Goal: Task Accomplishment & Management: Use online tool/utility

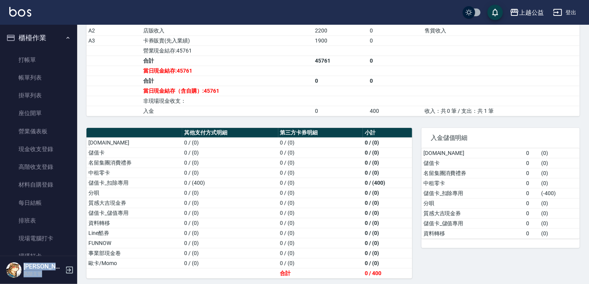
scroll to position [296, 0]
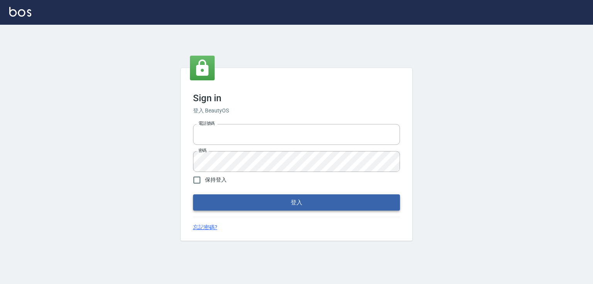
type input "0979268866"
click at [292, 208] on button "登入" at bounding box center [296, 202] width 207 height 16
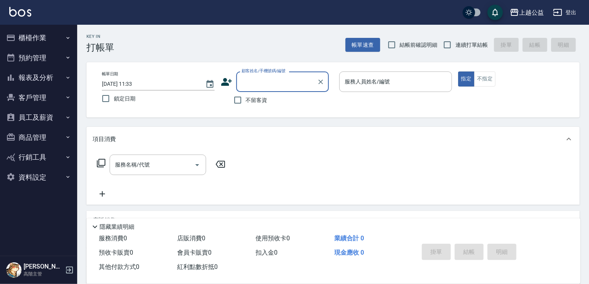
click at [60, 35] on button "櫃檯作業" at bounding box center [38, 38] width 71 height 20
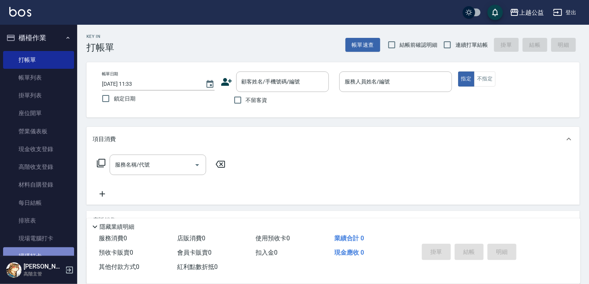
click at [56, 254] on link "掃碼打卡" at bounding box center [38, 256] width 71 height 18
